Goal: Information Seeking & Learning: Learn about a topic

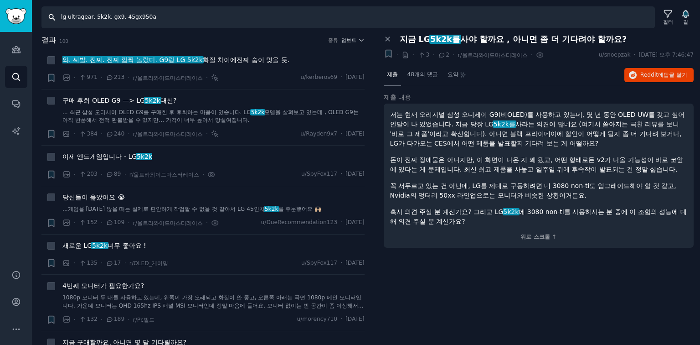
click at [142, 18] on input "lg ultragear, 5k2k, gx9, 45gx950a" at bounding box center [348, 17] width 614 height 22
drag, startPoint x: 155, startPoint y: 24, endPoint x: 34, endPoint y: 8, distance: 122.8
click at [0, 10] on div "Account 청중 찾다 대화 AI 보고서 돕다 계정 더 찾다 lg ultragear, 5k2k, gx9, 45gx950a 필터 길 결과 10…" at bounding box center [350, 172] width 700 height 345
type input "ㅣ"
type input "LG OLED TV"
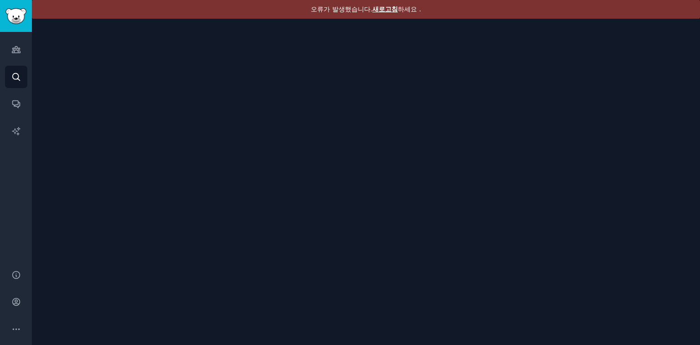
click at [392, 5] on font "새로고침" at bounding box center [385, 8] width 26 height 7
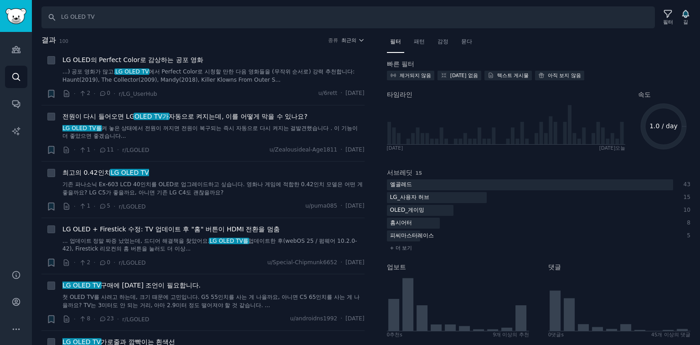
click at [336, 41] on font "종류" at bounding box center [333, 39] width 10 height 5
click at [361, 38] on icon "button" at bounding box center [361, 40] width 6 height 6
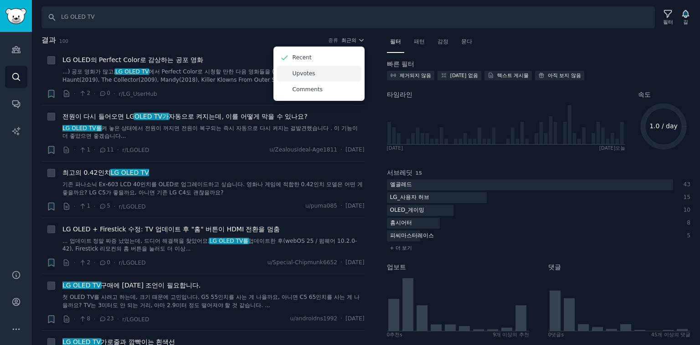
click at [332, 75] on div "Upvotes" at bounding box center [319, 74] width 85 height 16
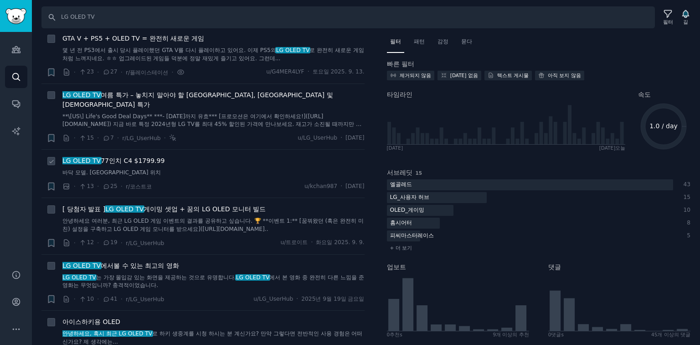
scroll to position [511, 0]
